Goal: Task Accomplishment & Management: Use online tool/utility

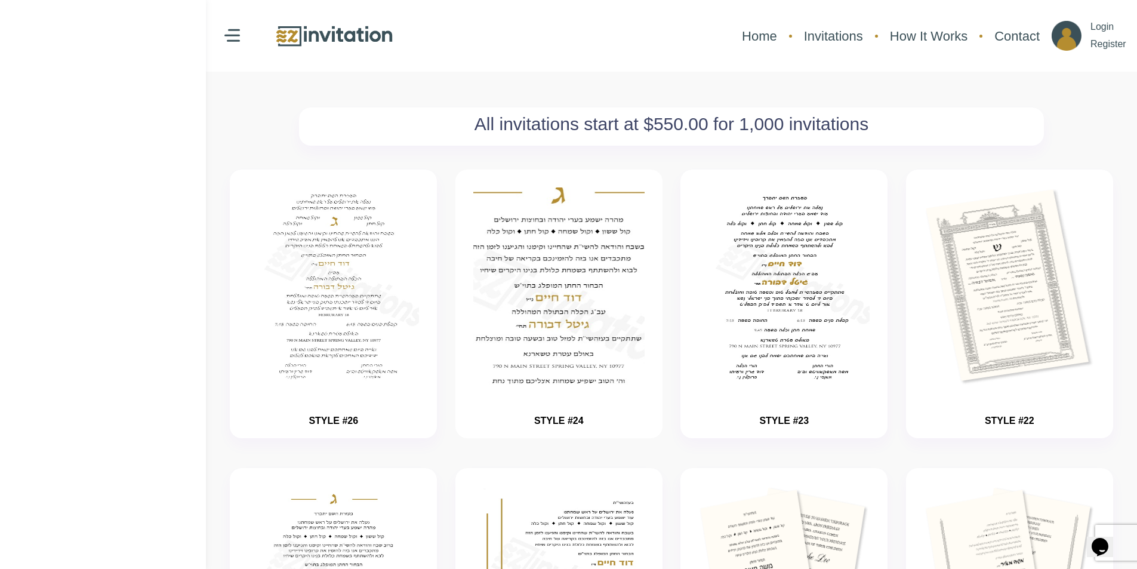
click at [562, 271] on img "button" at bounding box center [558, 323] width 257 height 298
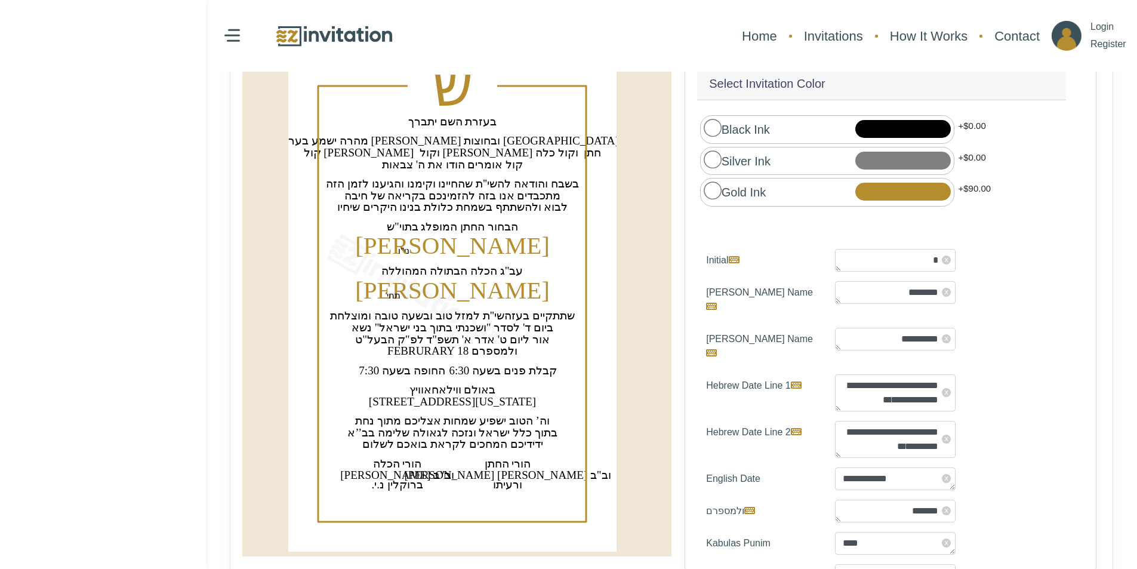
scroll to position [171, 0]
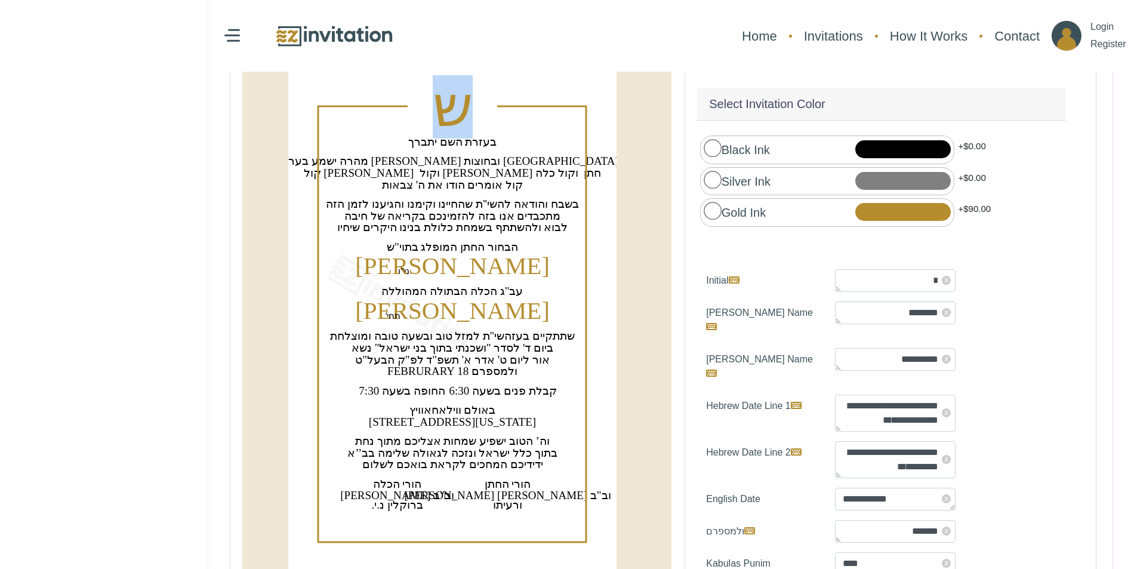
drag, startPoint x: 438, startPoint y: 121, endPoint x: 456, endPoint y: 116, distance: 18.4
click at [456, 116] on text "‏ש‏" at bounding box center [453, 106] width 40 height 63
click at [457, 411] on text "‏באולם ווילאחאוויץ‏" at bounding box center [453, 410] width 87 height 13
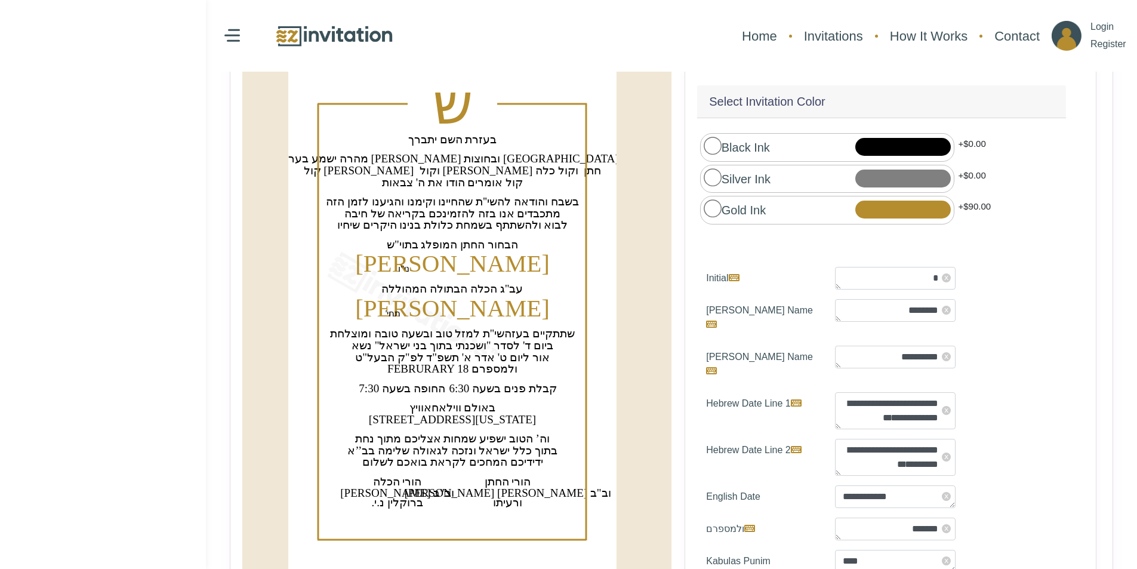
scroll to position [201, 0]
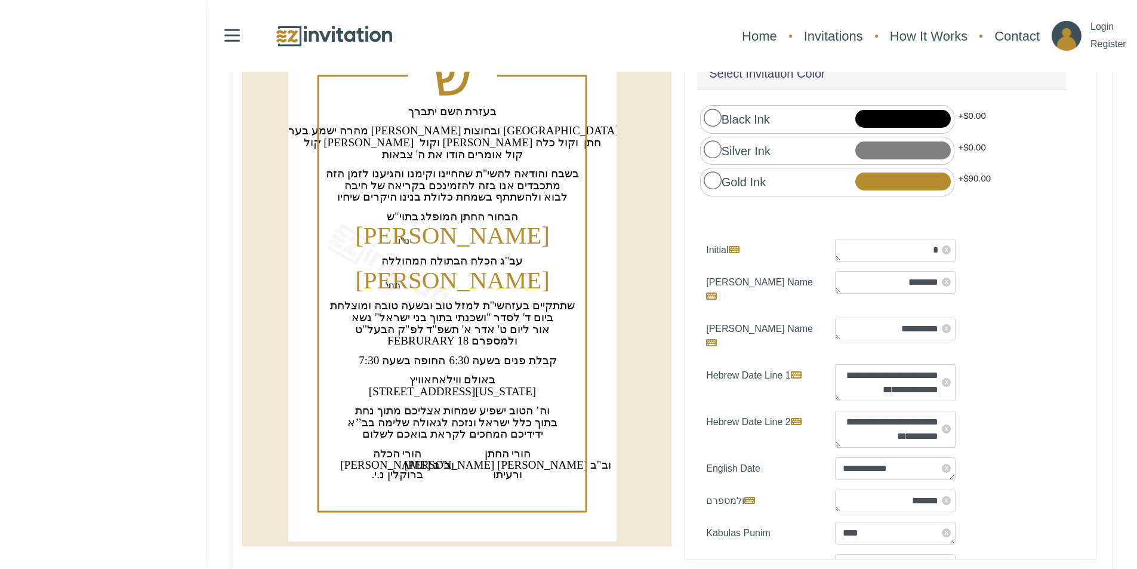
click at [234, 33] on div at bounding box center [232, 36] width 16 height 20
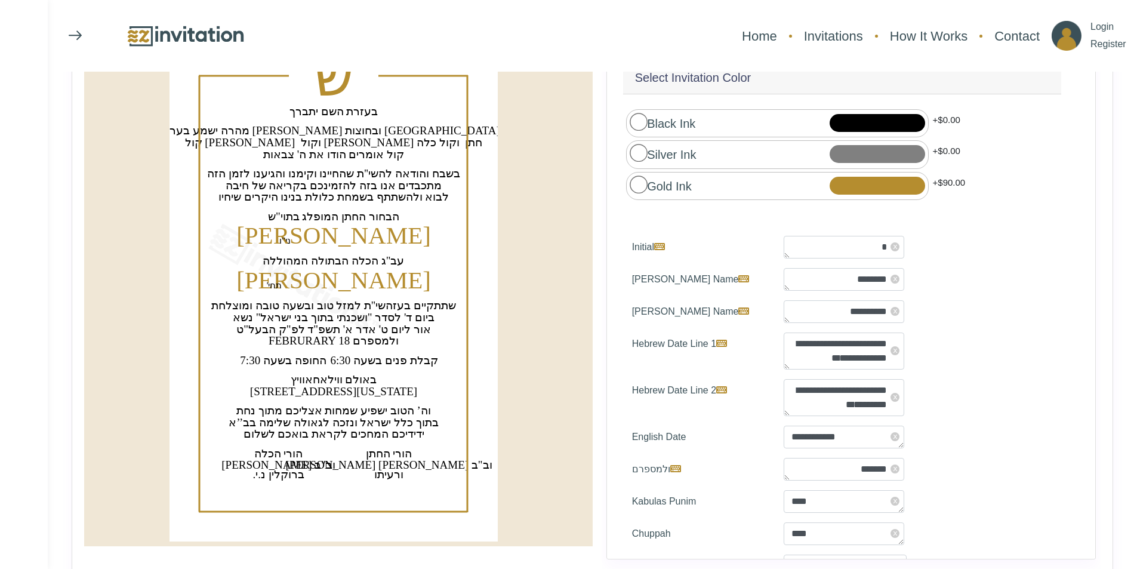
click at [81, 33] on span at bounding box center [78, 32] width 5 height 5
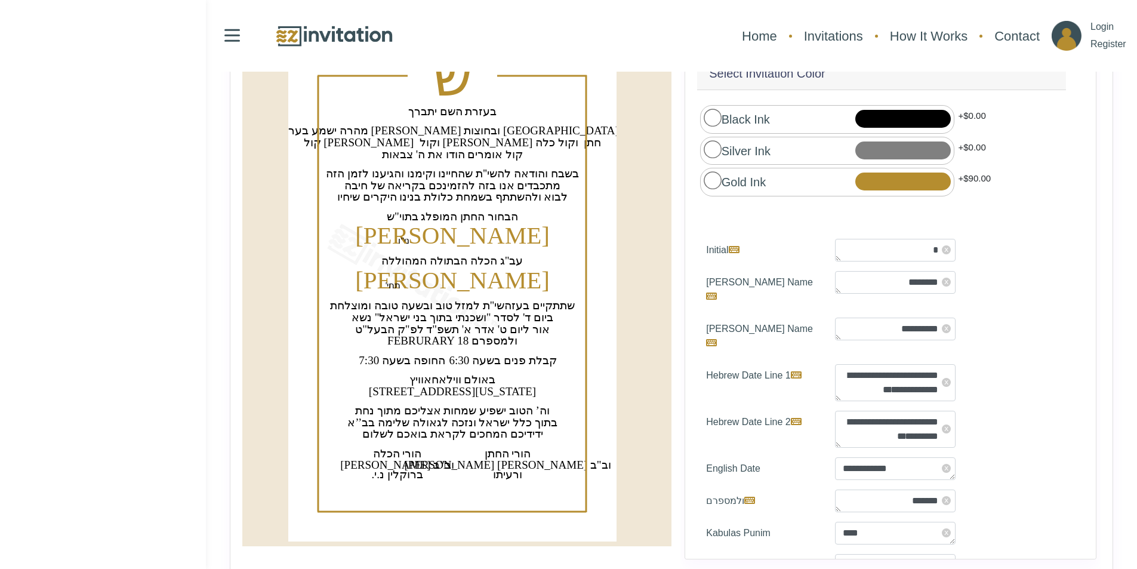
click at [229, 37] on div at bounding box center [232, 36] width 16 height 20
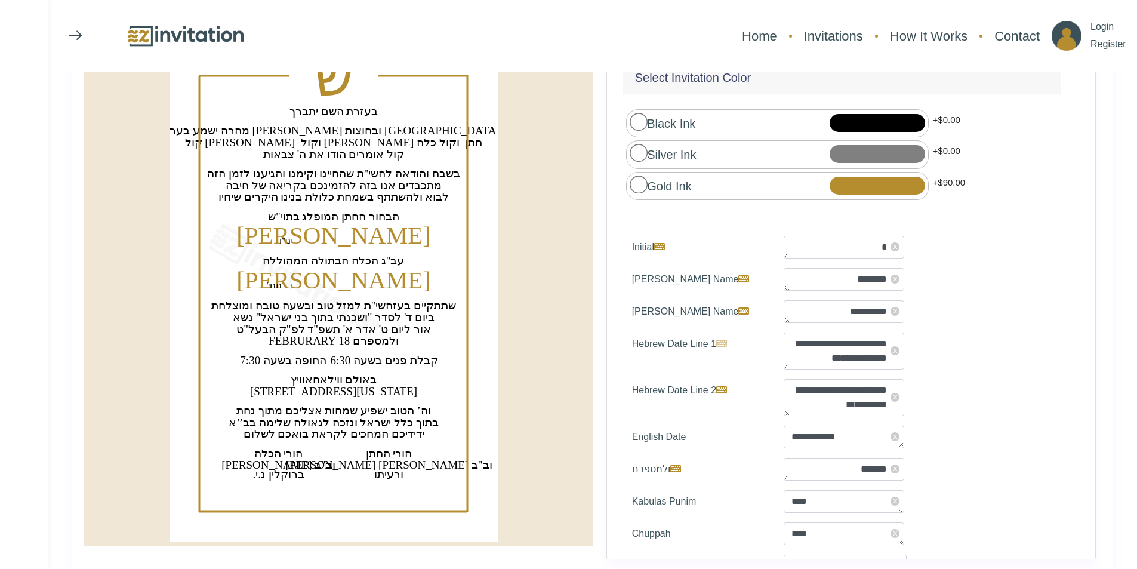
click at [723, 338] on icon at bounding box center [721, 343] width 11 height 10
click at [784, 336] on textarea "**********" at bounding box center [844, 350] width 121 height 37
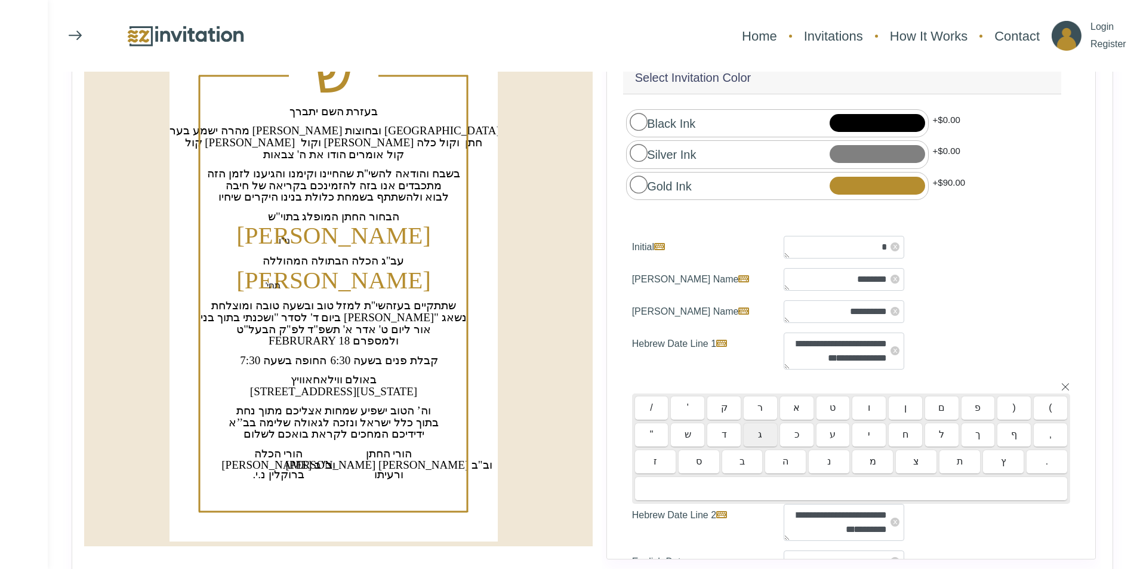
click at [758, 431] on div "ג" at bounding box center [760, 435] width 33 height 24
click at [810, 423] on div "" ש ד ג כ ע י ח ל ך ף ," at bounding box center [851, 435] width 432 height 24
type textarea "**********"
click at [793, 408] on div "א" at bounding box center [796, 408] width 33 height 24
click at [1061, 383] on icon at bounding box center [1066, 387] width 10 height 10
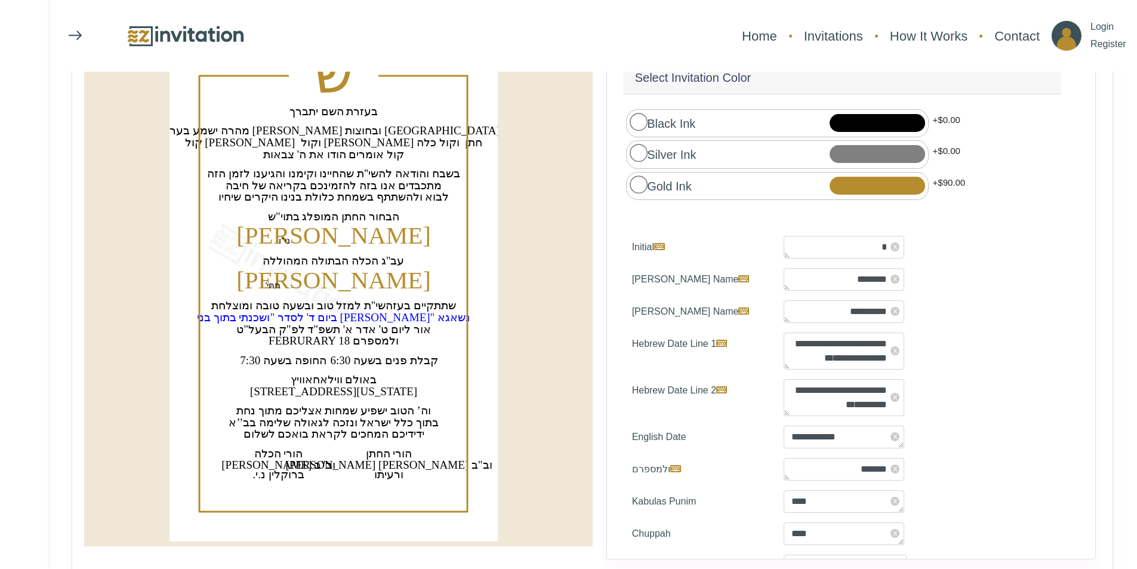
click at [894, 347] on span "x" at bounding box center [895, 350] width 9 height 9
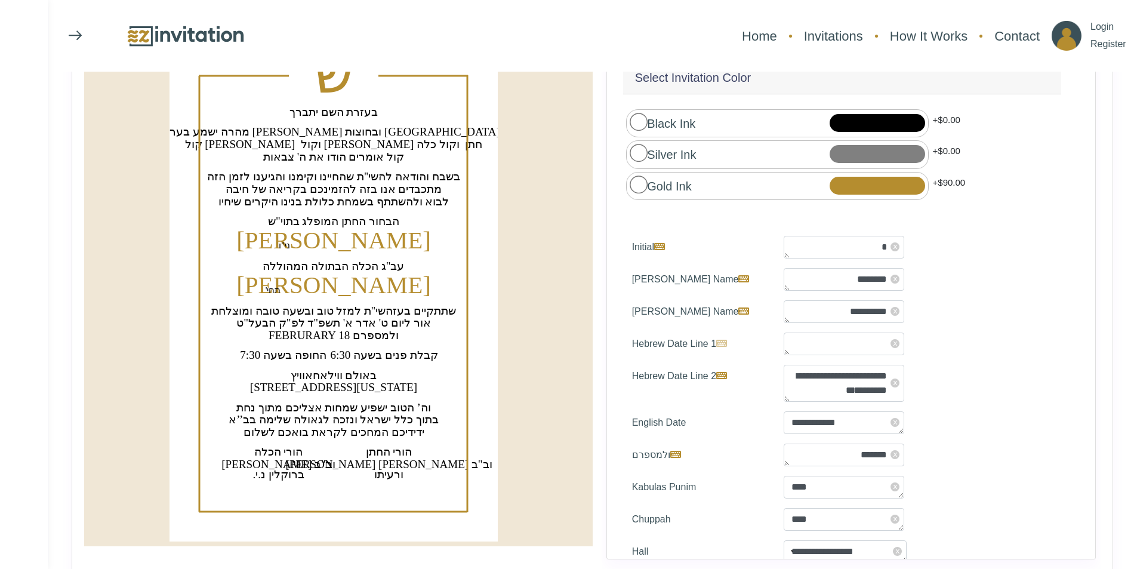
click at [726, 339] on icon at bounding box center [721, 343] width 11 height 10
click at [784, 339] on textarea "**********" at bounding box center [844, 343] width 121 height 23
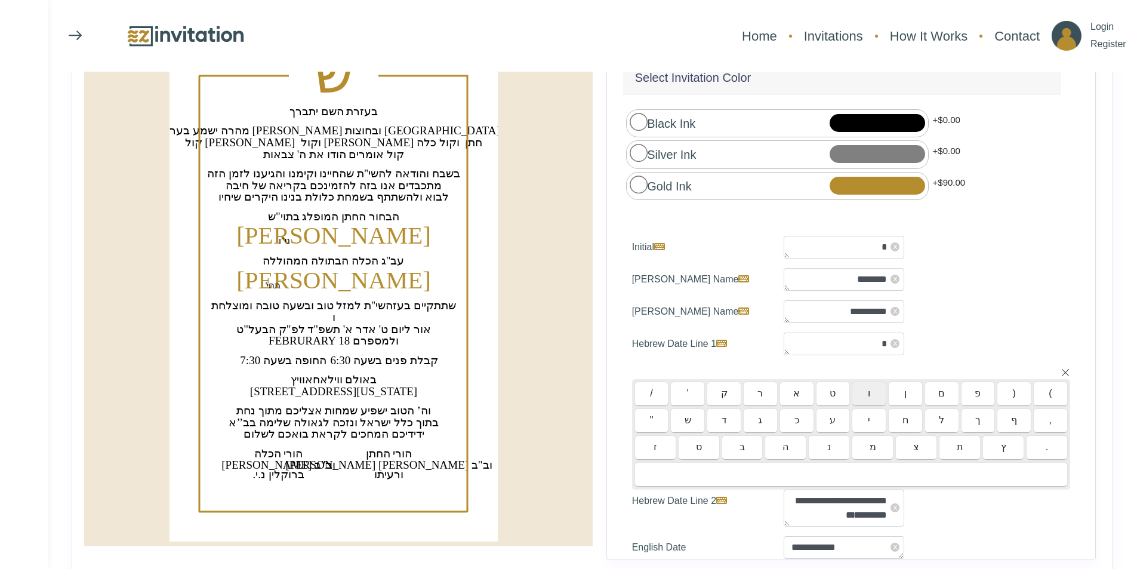
click at [866, 396] on div "ו" at bounding box center [868, 394] width 33 height 24
type textarea "**"
click at [863, 409] on div "י" at bounding box center [868, 421] width 33 height 24
click at [1061, 371] on icon at bounding box center [1066, 373] width 10 height 10
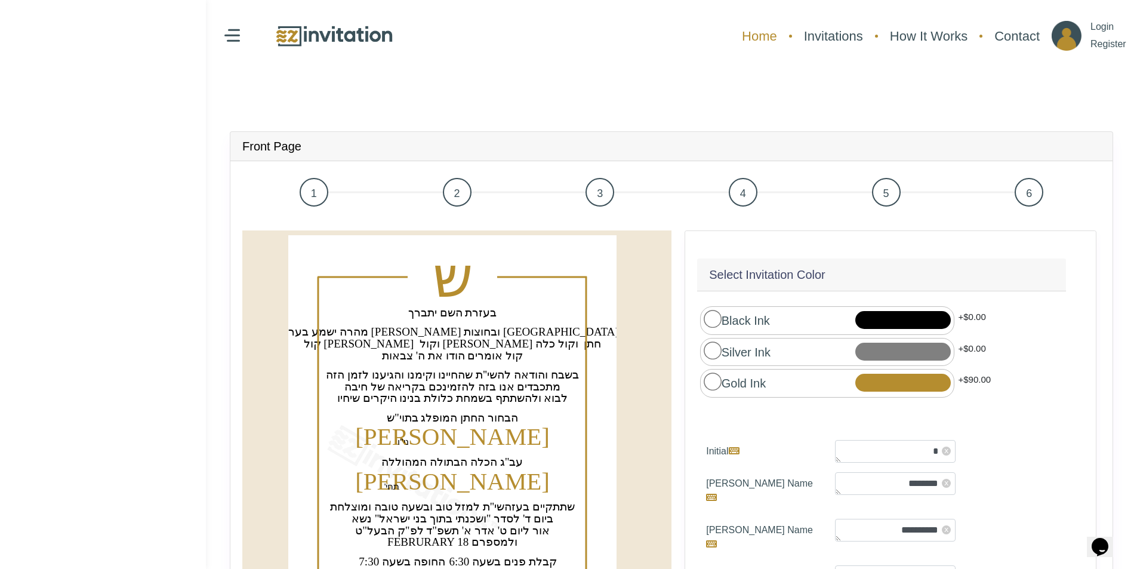
click at [759, 41] on link "Home" at bounding box center [759, 36] width 47 height 32
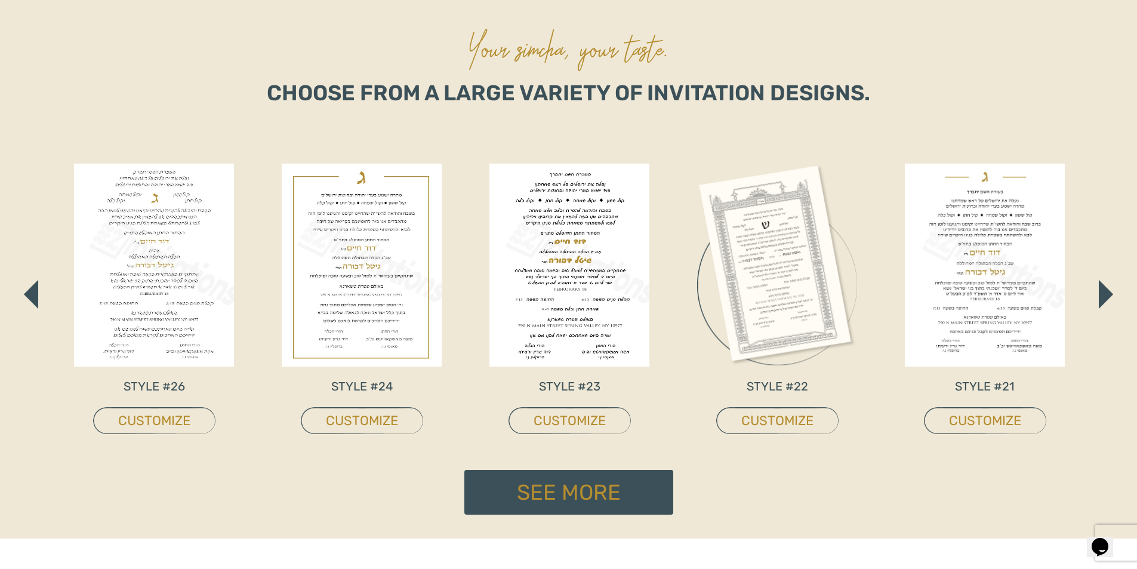
scroll to position [597, 0]
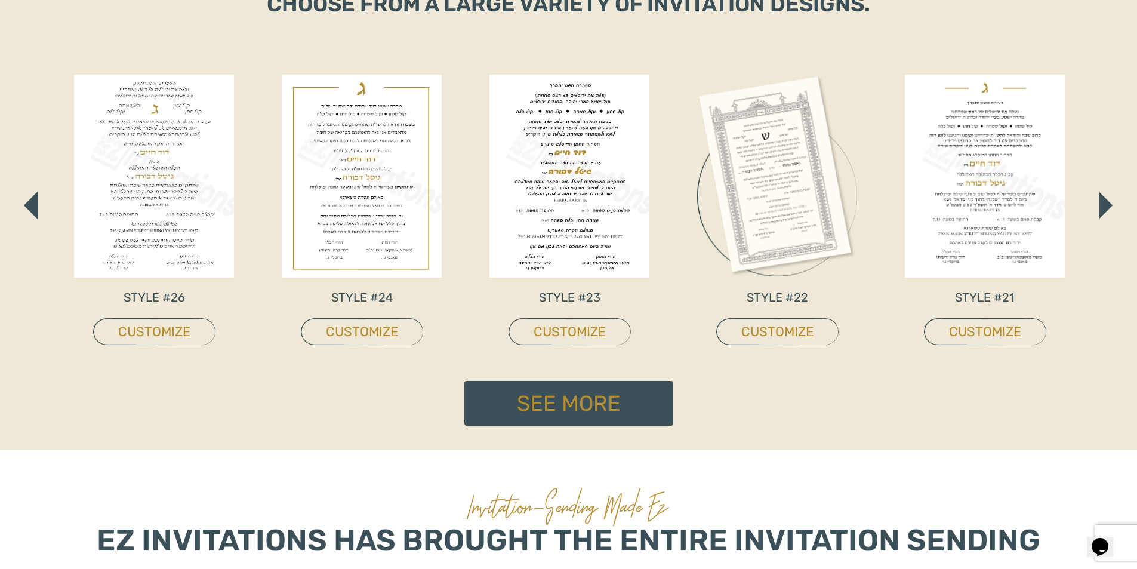
click at [1107, 203] on img "button" at bounding box center [1106, 205] width 13 height 26
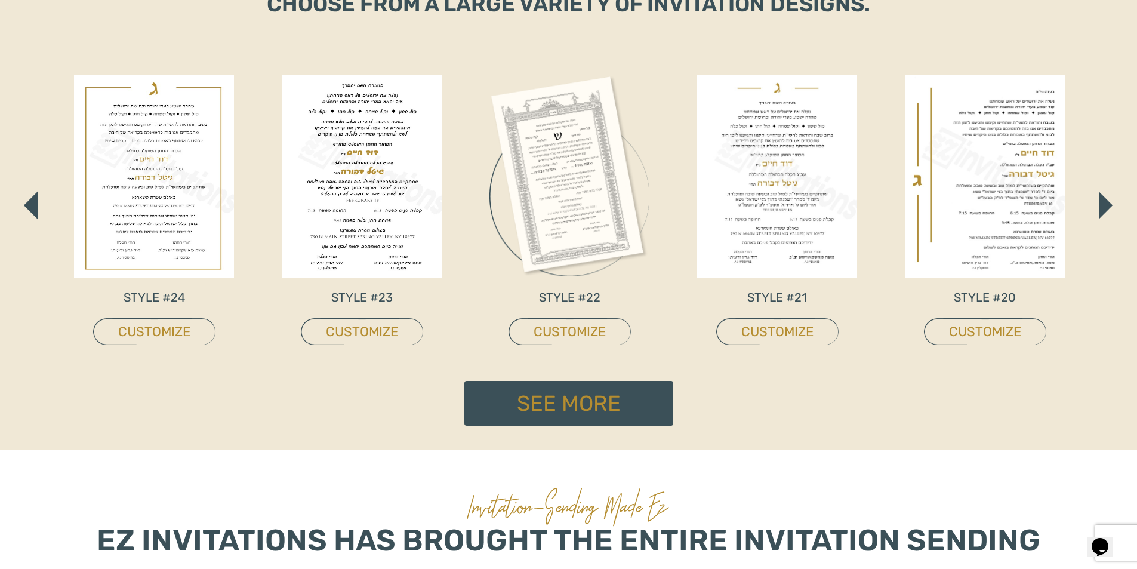
click at [1107, 203] on img "button" at bounding box center [1106, 205] width 13 height 26
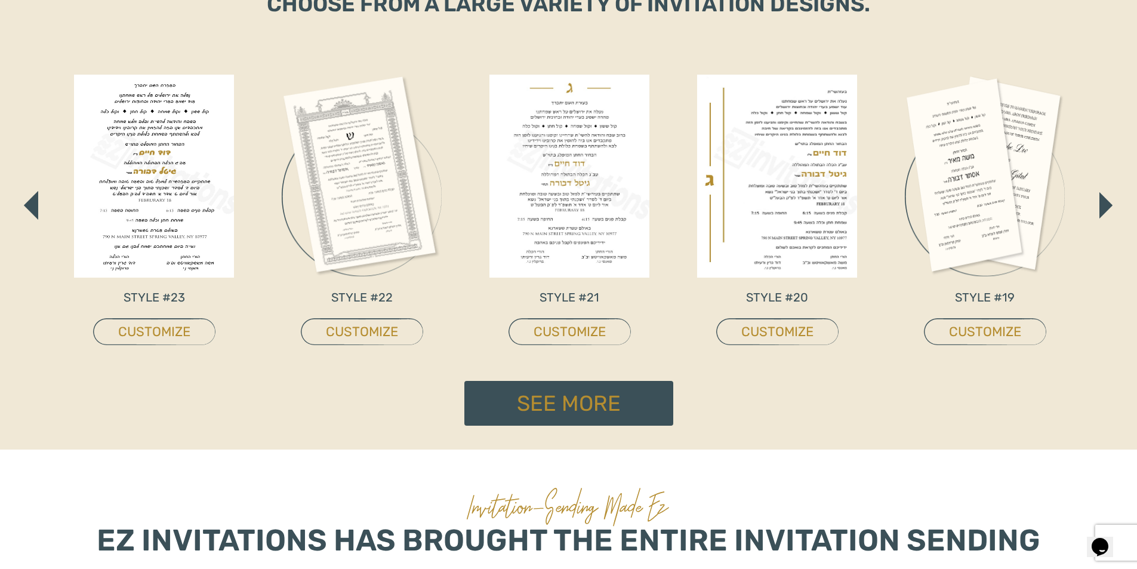
click at [1107, 203] on img "button" at bounding box center [1106, 205] width 13 height 26
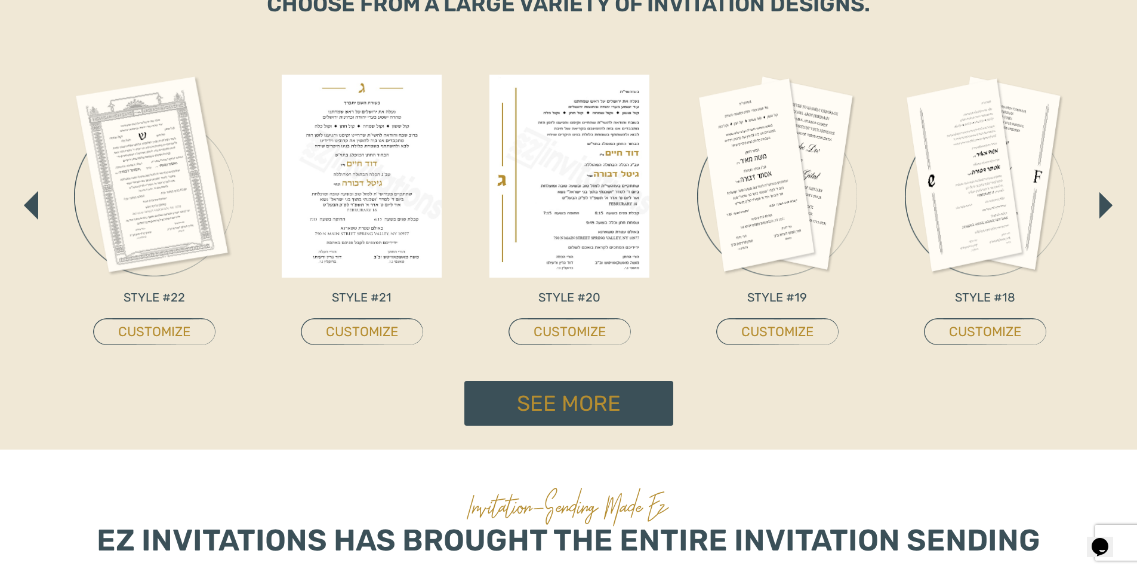
click at [1107, 203] on img "button" at bounding box center [1106, 205] width 13 height 26
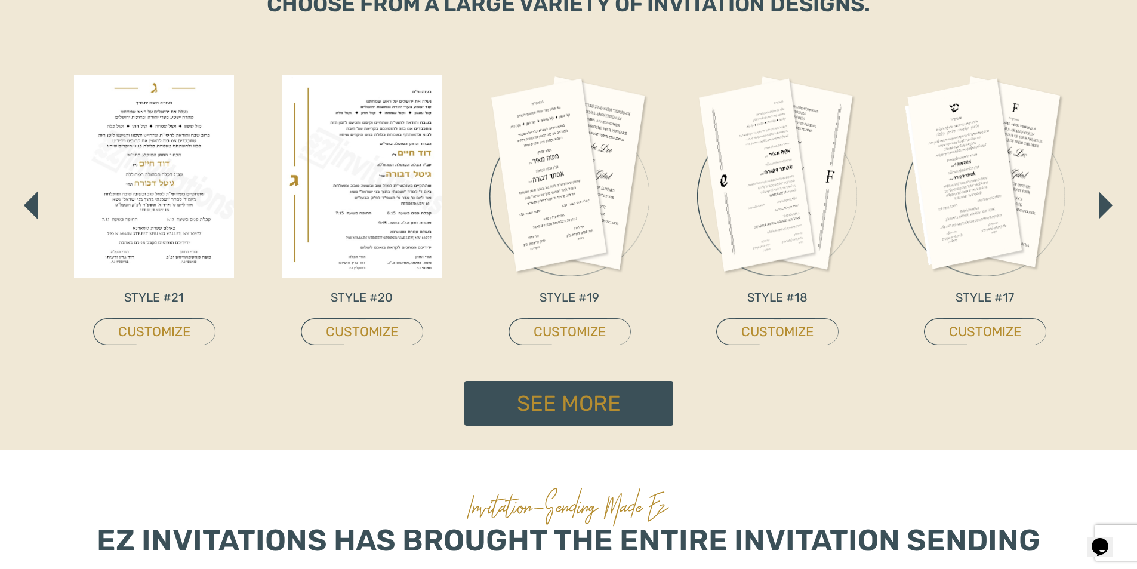
click at [1107, 203] on img "button" at bounding box center [1106, 205] width 13 height 26
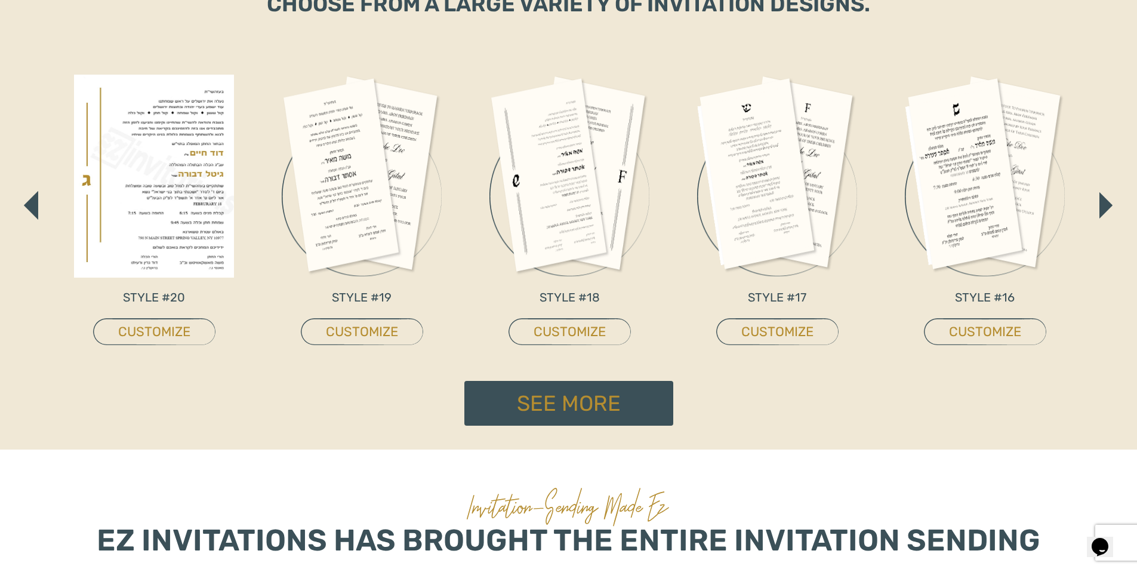
click at [1107, 203] on img "button" at bounding box center [1106, 205] width 13 height 26
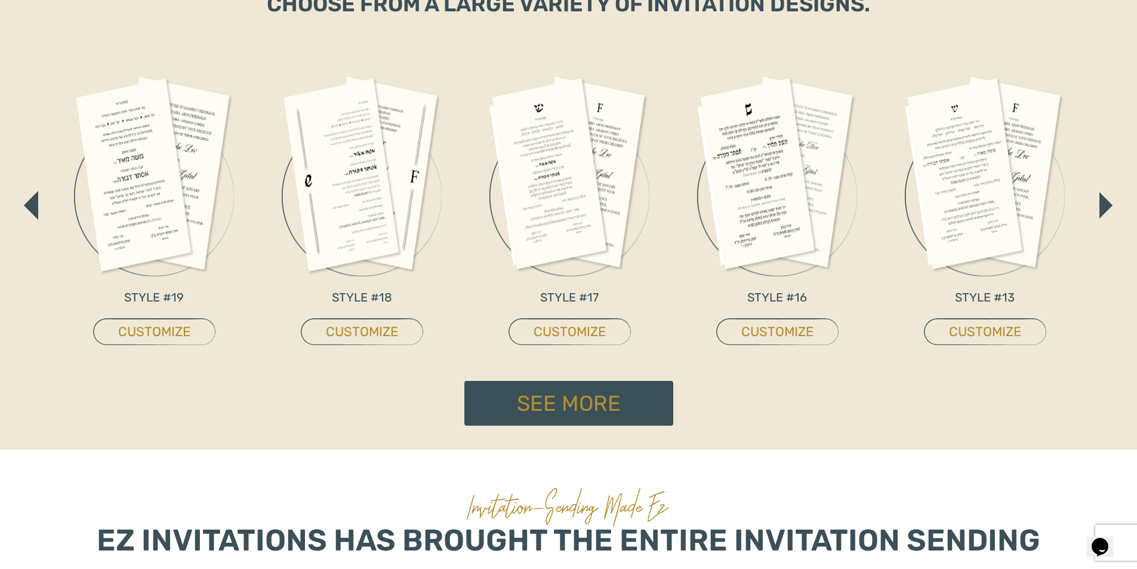
click at [1107, 203] on img "button" at bounding box center [1106, 205] width 13 height 26
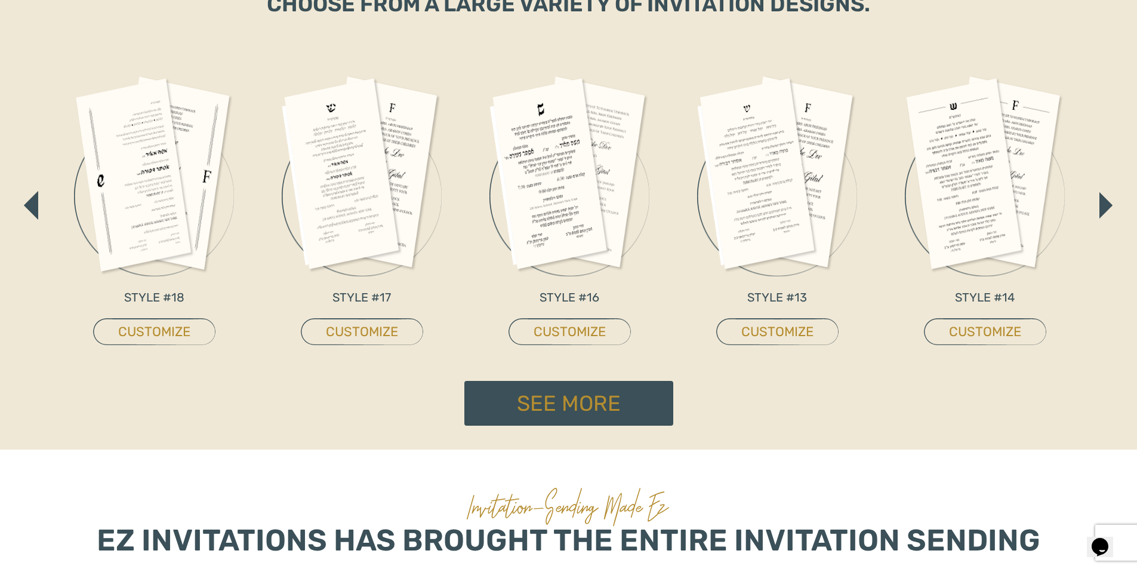
click at [1107, 203] on img "button" at bounding box center [1106, 205] width 13 height 26
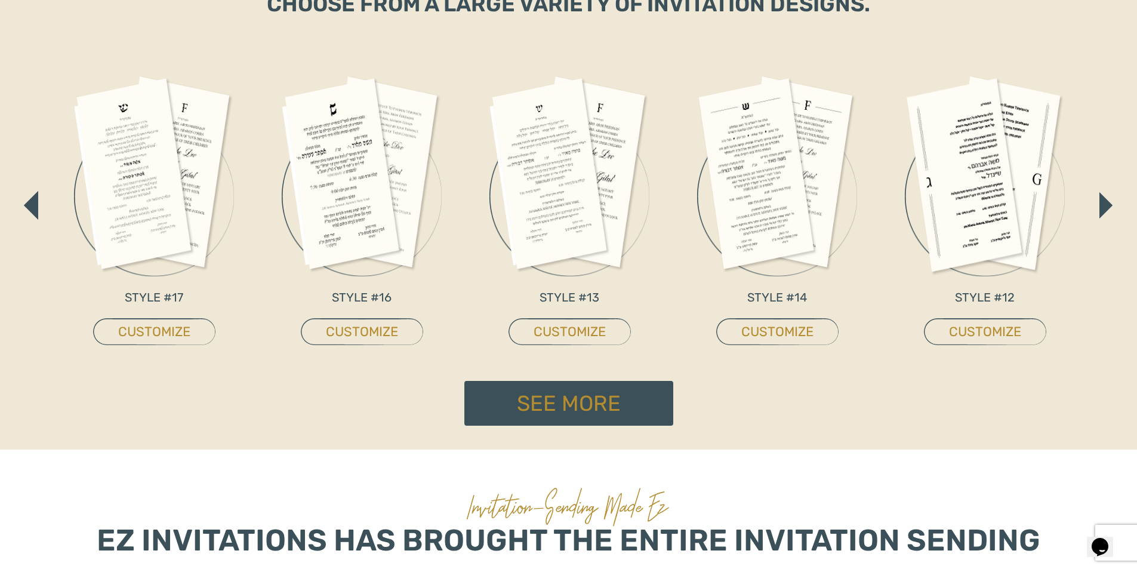
click at [1107, 203] on img "button" at bounding box center [1106, 205] width 13 height 26
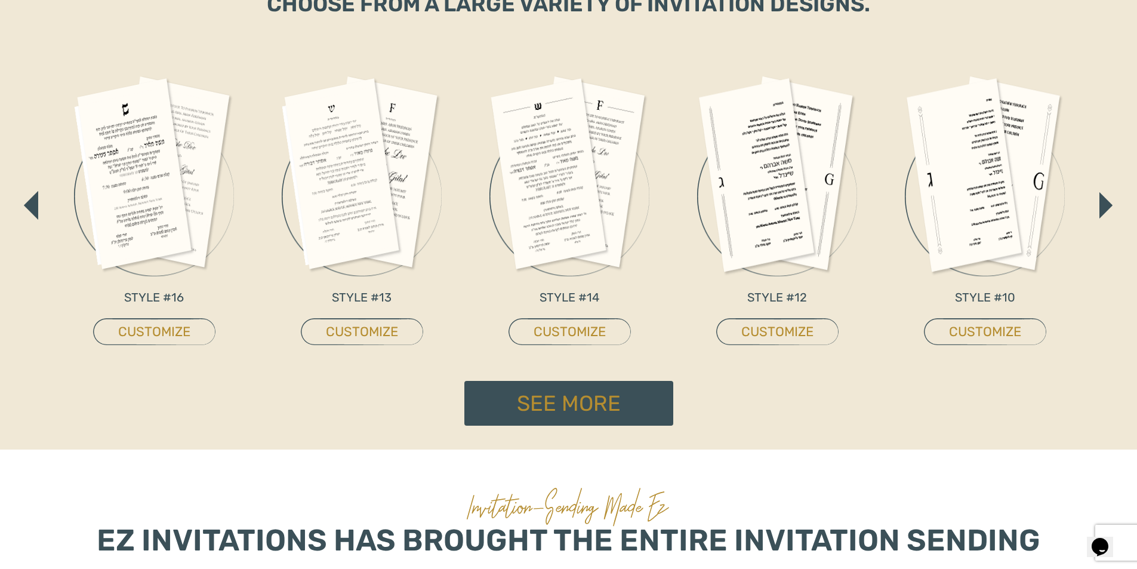
click at [1107, 203] on img "button" at bounding box center [1106, 205] width 13 height 26
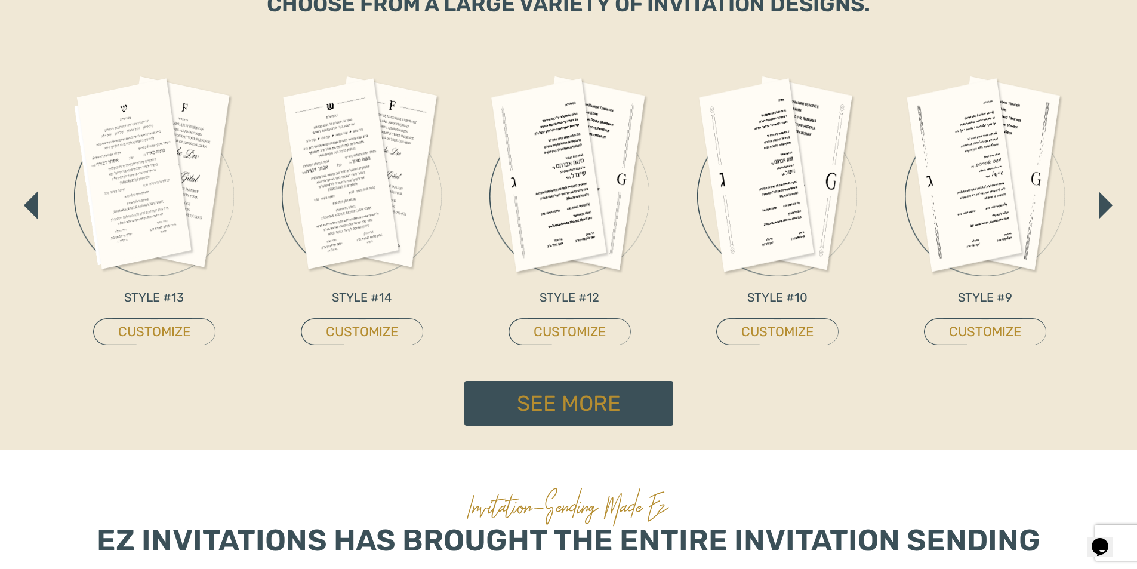
click at [1107, 203] on img "button" at bounding box center [1106, 205] width 13 height 26
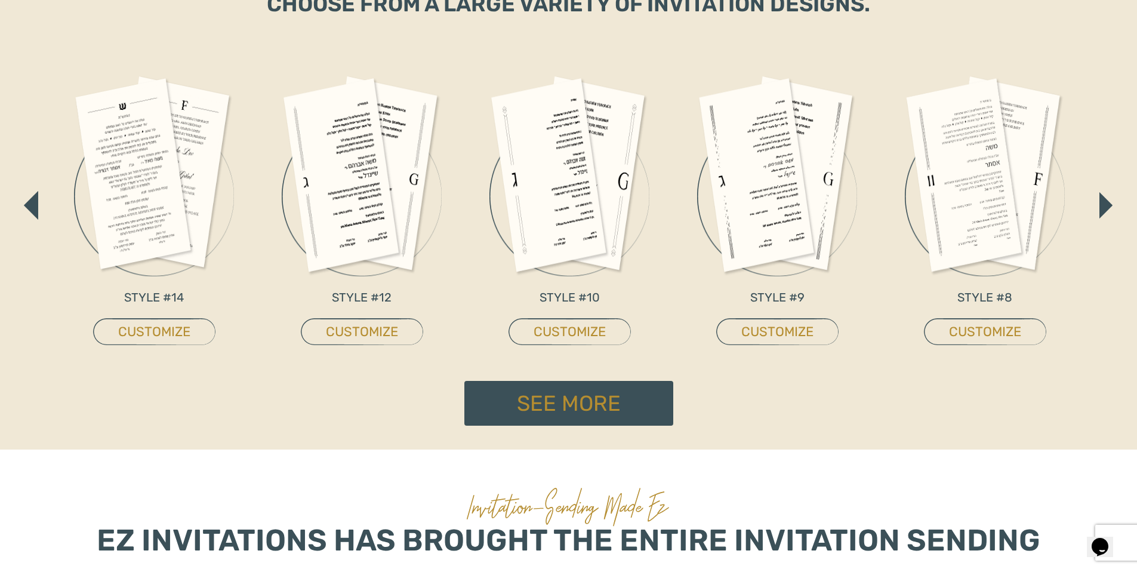
click at [1107, 203] on img "button" at bounding box center [1106, 205] width 13 height 26
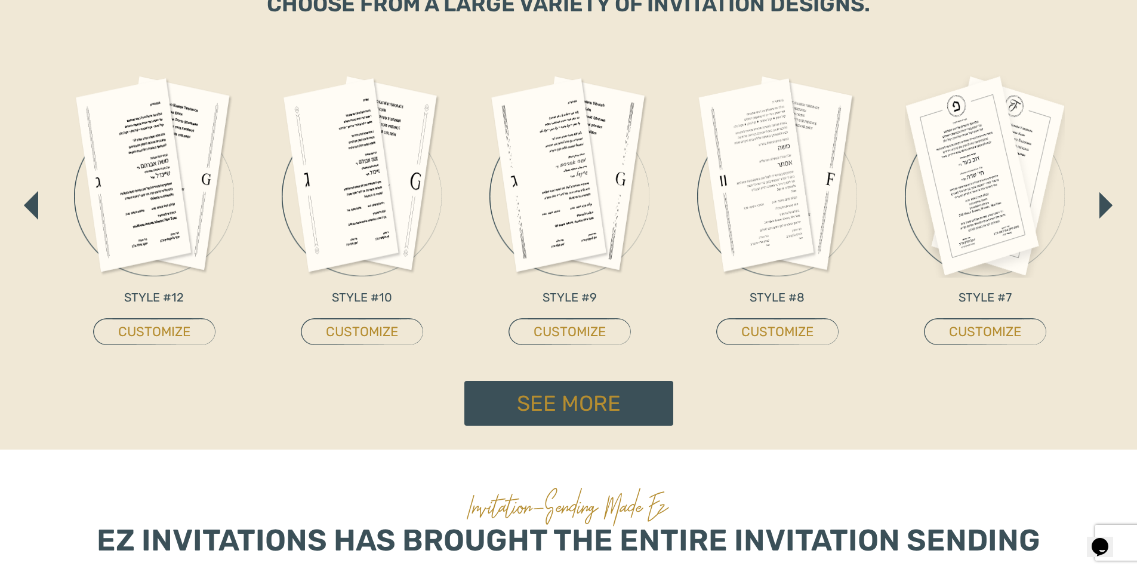
click at [1107, 203] on img "button" at bounding box center [1106, 205] width 13 height 26
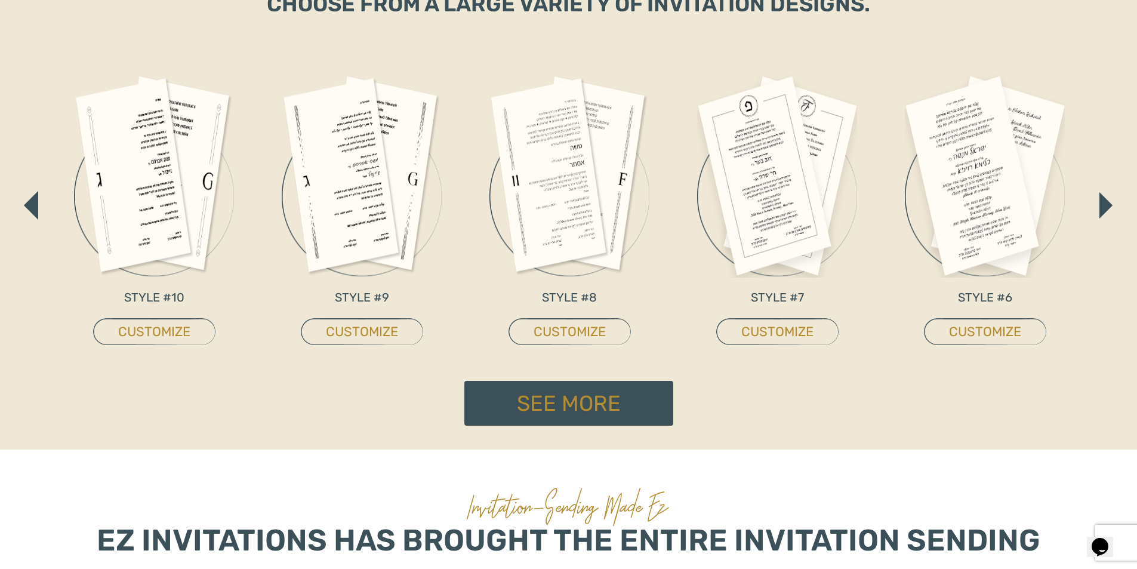
click at [1107, 203] on img "button" at bounding box center [1106, 205] width 13 height 26
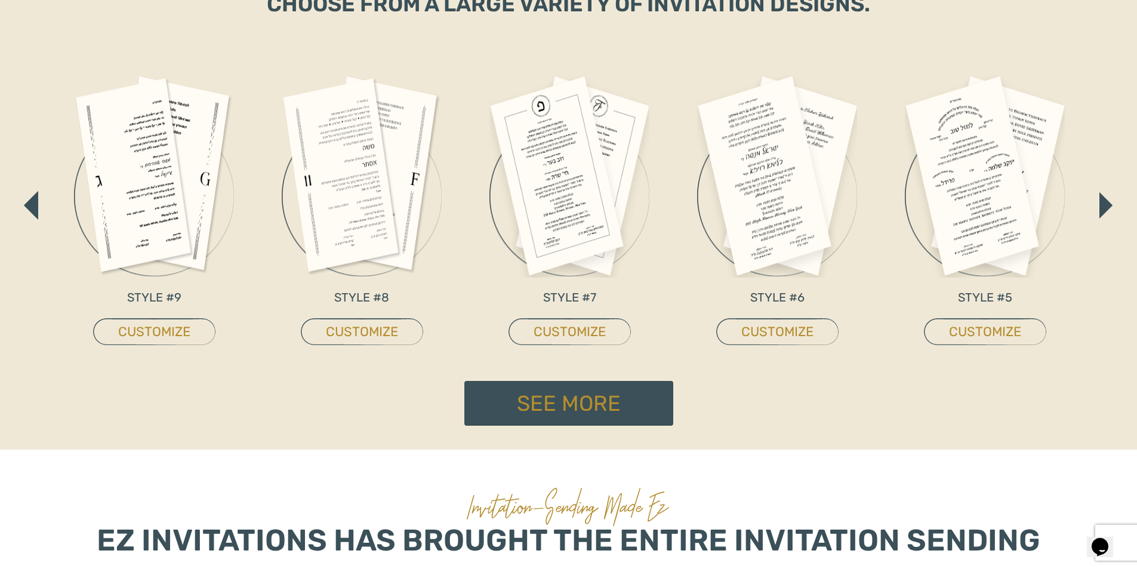
click at [1107, 203] on img "button" at bounding box center [1106, 205] width 13 height 26
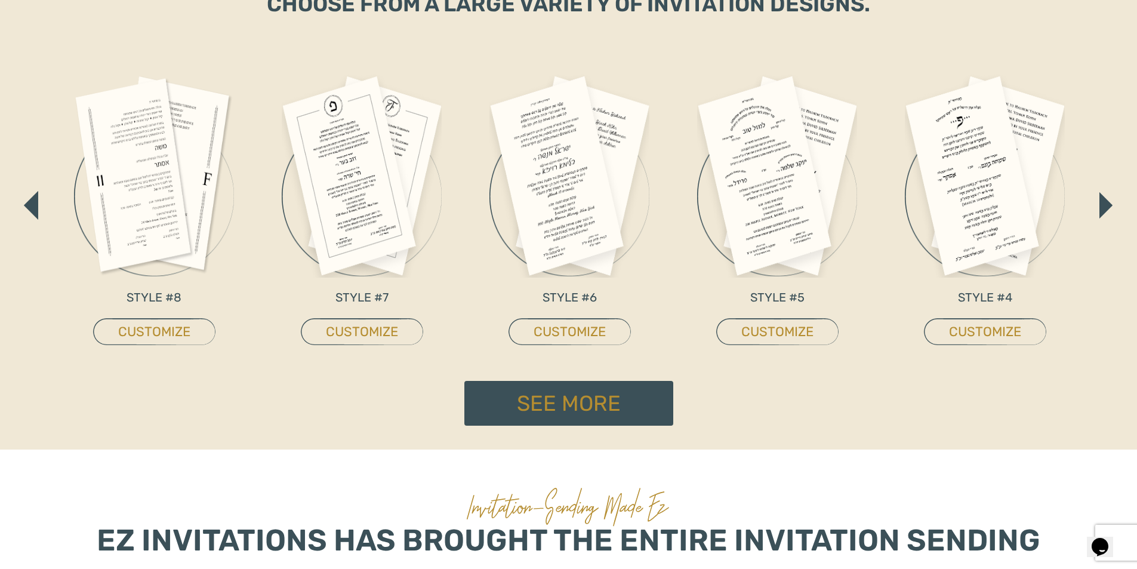
click at [1107, 203] on img "button" at bounding box center [1106, 205] width 13 height 26
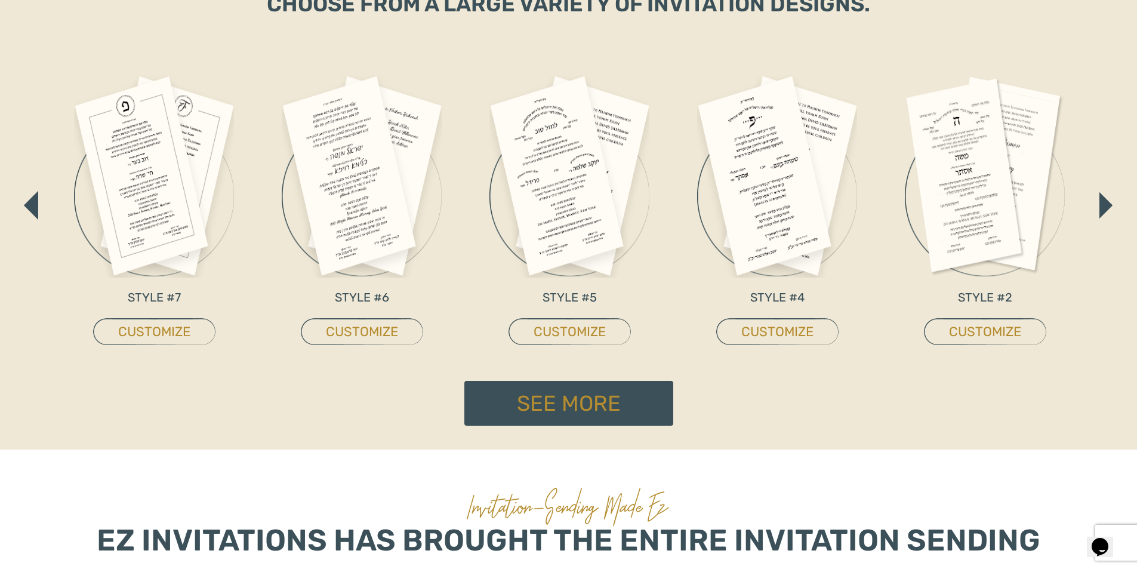
click at [1107, 203] on img "button" at bounding box center [1106, 205] width 13 height 26
drag, startPoint x: 534, startPoint y: 192, endPoint x: 697, endPoint y: 193, distance: 163.0
click at [697, 193] on div "STYLE #4 CUSTOMIZE" at bounding box center [777, 211] width 208 height 279
drag, startPoint x: 381, startPoint y: 205, endPoint x: 1019, endPoint y: 183, distance: 637.9
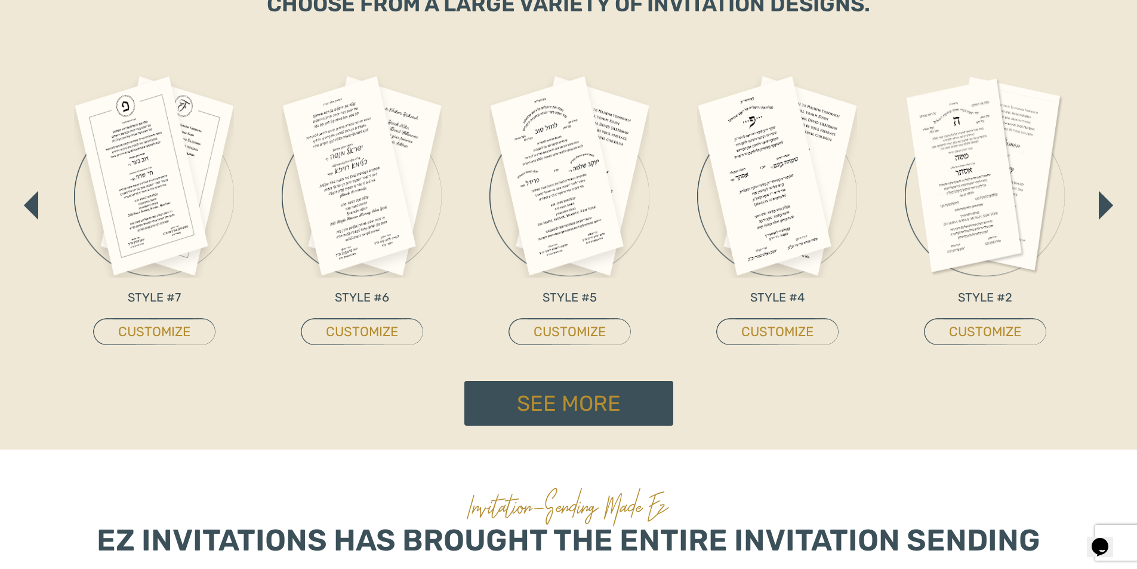
click at [1019, 183] on div "STYLE #5 CUSTOMIZE STYLE #4 CUSTOMIZE STYLE #2 CUSTOMIZE STYLE #1 CUSTOMIZE STY…" at bounding box center [985, 211] width 10595 height 279
drag, startPoint x: 164, startPoint y: 197, endPoint x: 429, endPoint y: 190, distance: 264.5
click at [680, 193] on div "STYLE #5 CUSTOMIZE STYLE #4 CUSTOMIZE STYLE #2 CUSTOMIZE STYLE #1 CUSTOMIZE STY…" at bounding box center [986, 211] width 10595 height 279
click at [26, 198] on img "button" at bounding box center [30, 205] width 13 height 26
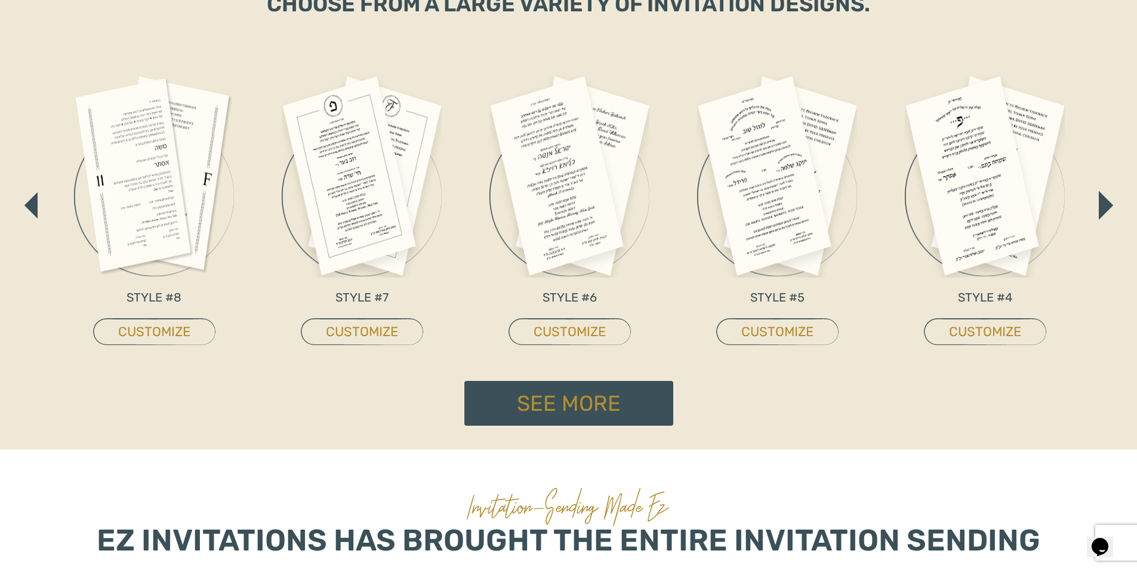
click at [26, 198] on img "button" at bounding box center [30, 205] width 13 height 26
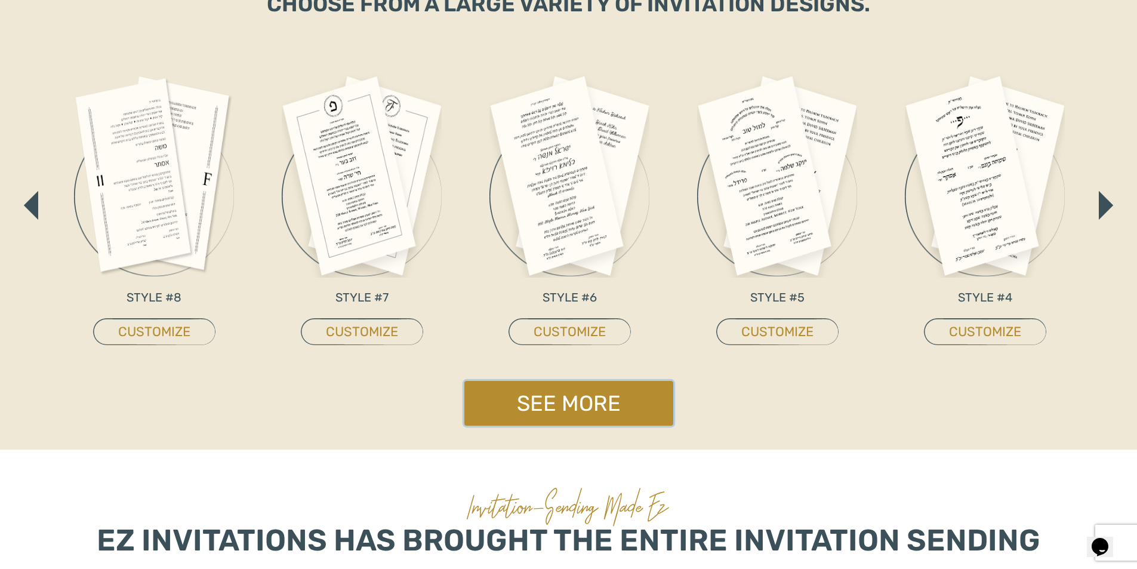
click at [496, 393] on link "See More" at bounding box center [568, 403] width 209 height 45
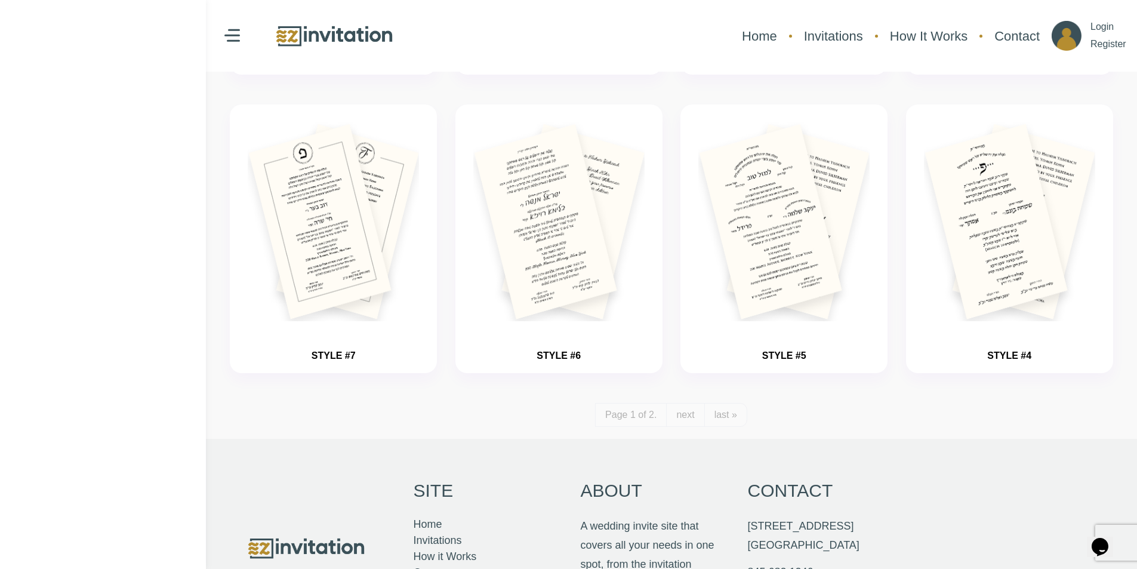
scroll to position [1405, 0]
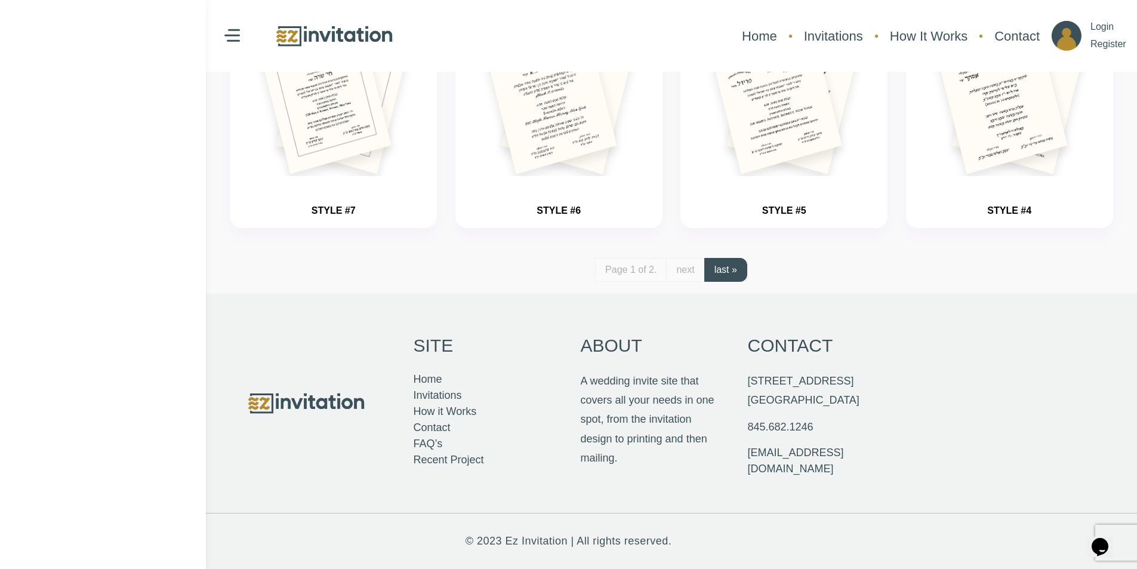
click at [723, 266] on link "last »" at bounding box center [725, 270] width 43 height 24
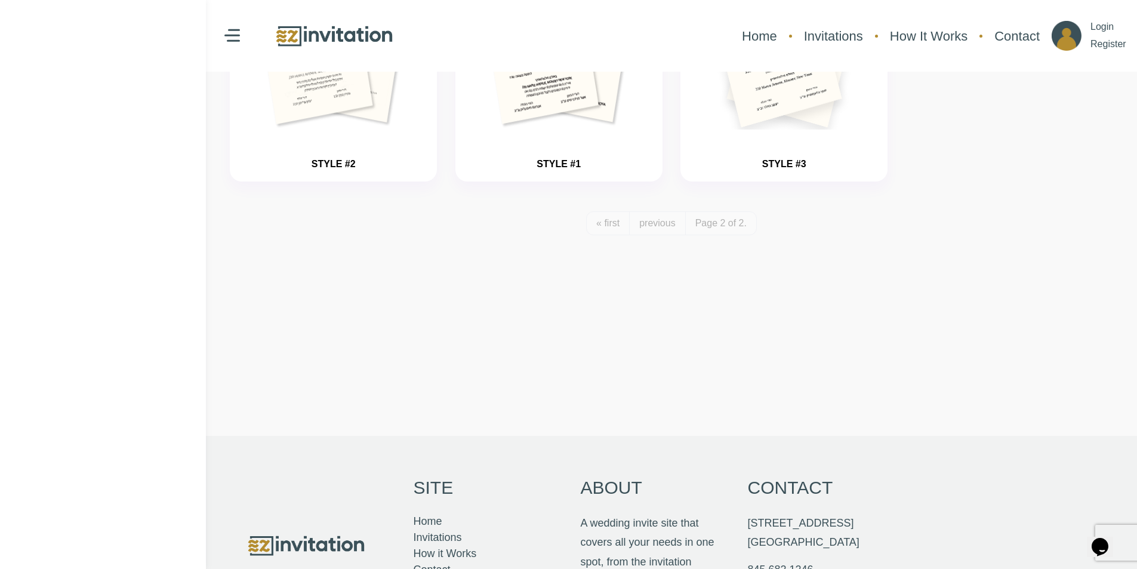
scroll to position [298, 0]
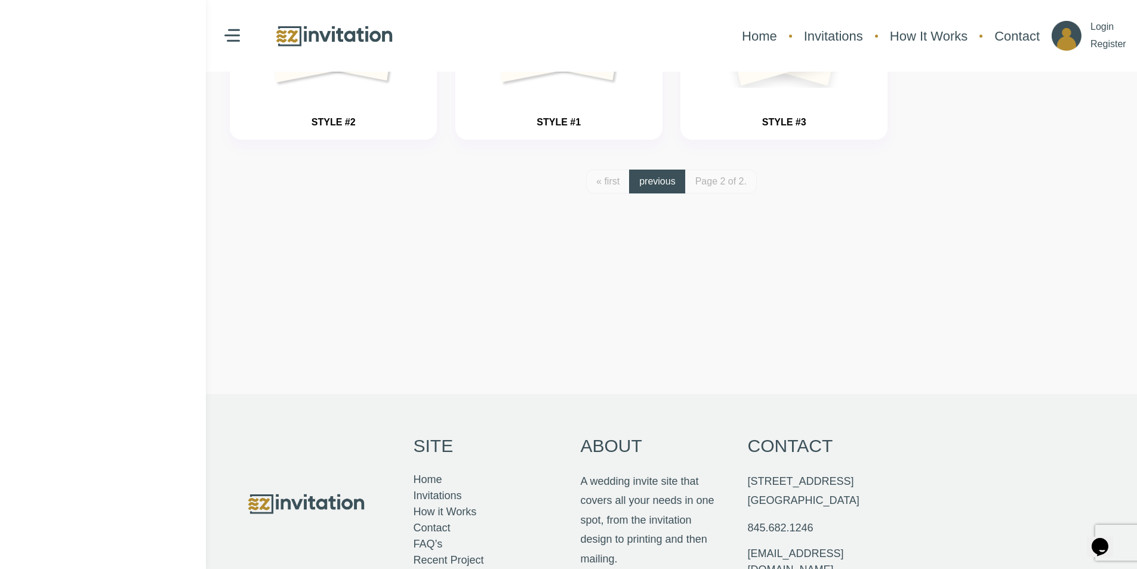
click at [661, 183] on link "previous" at bounding box center [657, 182] width 56 height 24
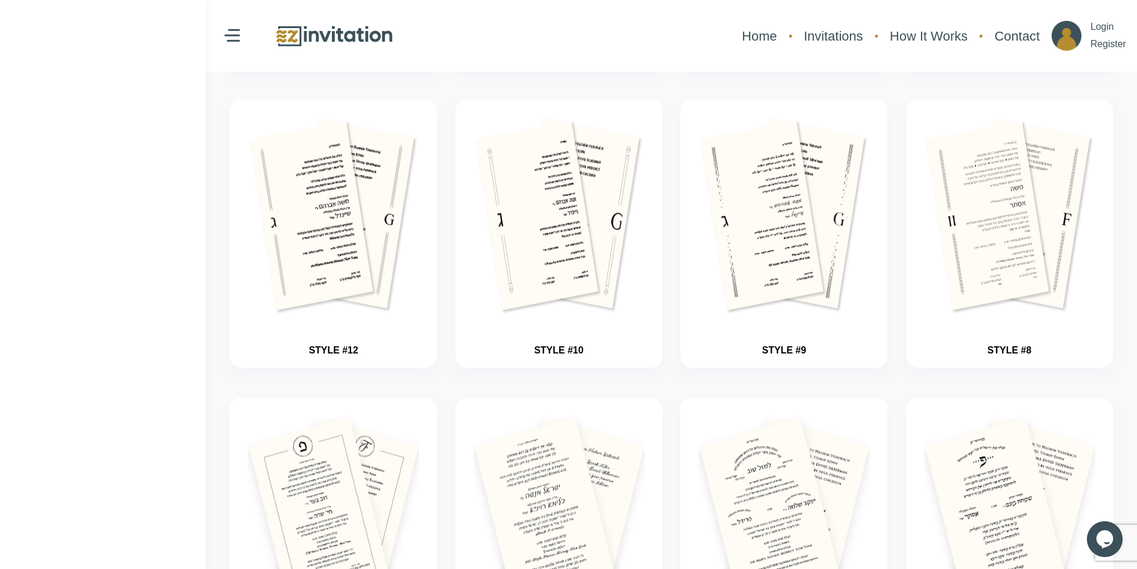
scroll to position [1134, 0]
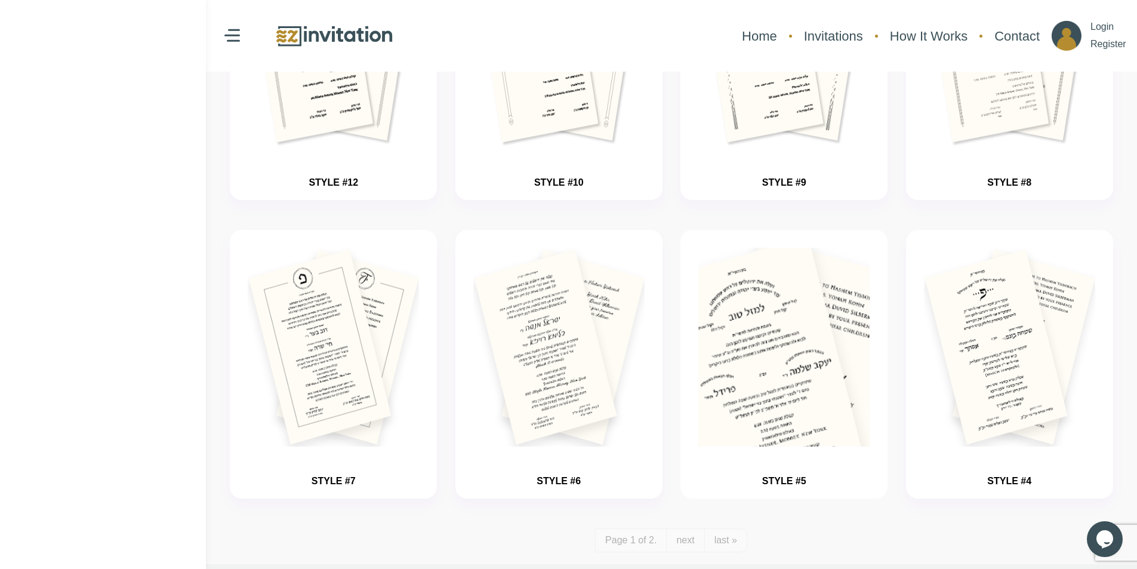
click at [744, 352] on img "button" at bounding box center [784, 382] width 257 height 298
